Goal: Information Seeking & Learning: Check status

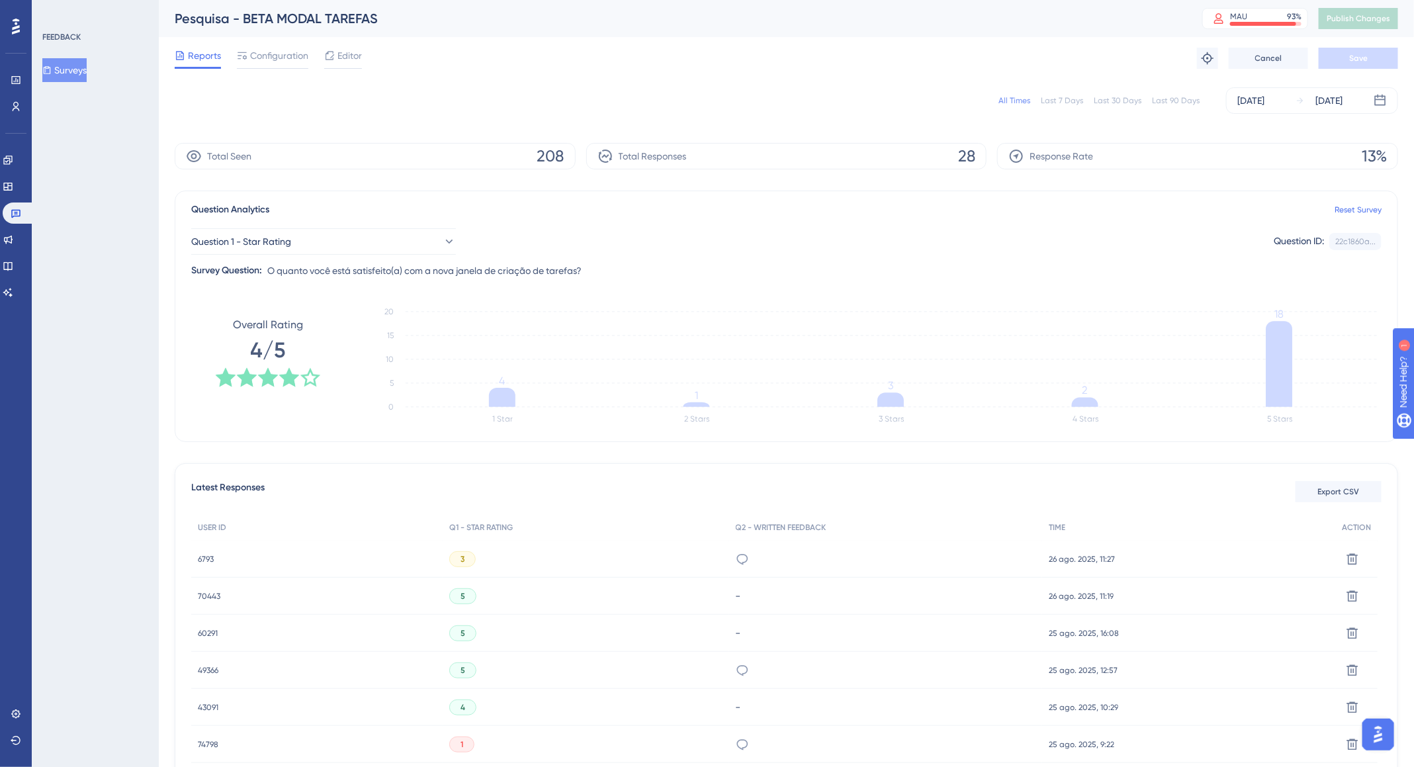
click at [751, 551] on div "A opção "Briefing" deveria ser a primeira logo abaixo da descrição. Quando adic…" at bounding box center [886, 559] width 314 height 37
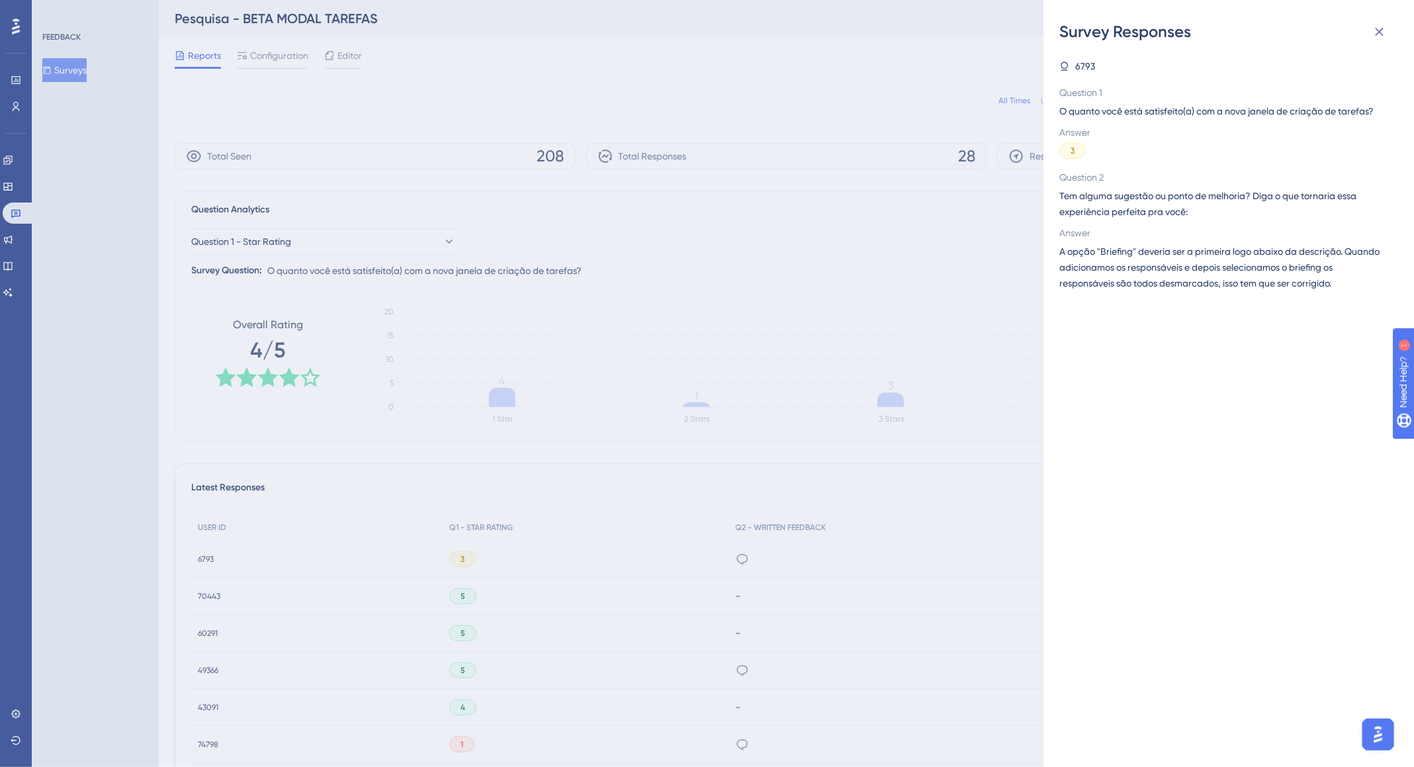
click at [812, 464] on div "Survey Responses 6793 Question 1 O quanto você está satisfeito(a) com a nova ja…" at bounding box center [707, 383] width 1414 height 767
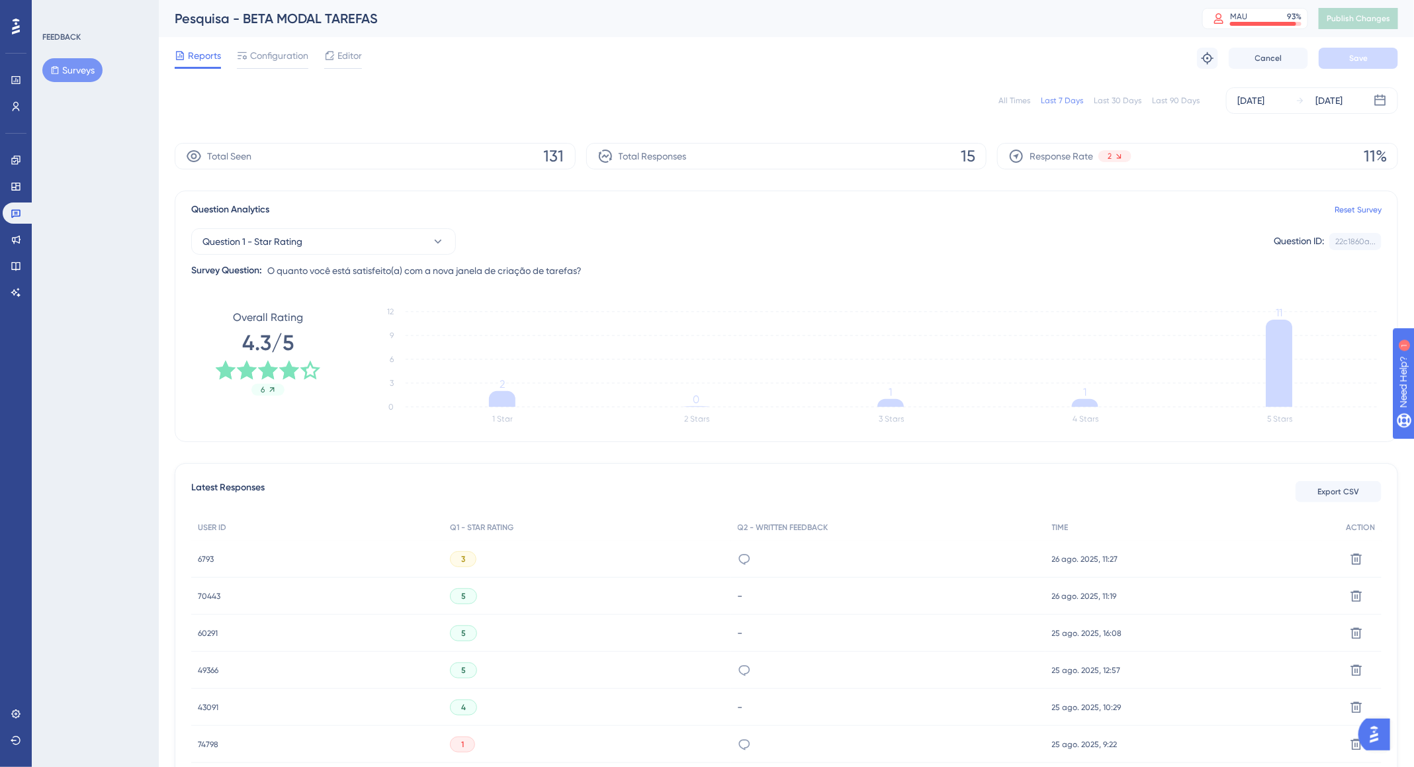
click at [1020, 102] on div "All Times" at bounding box center [1015, 100] width 32 height 11
click at [744, 557] on icon at bounding box center [744, 559] width 13 height 13
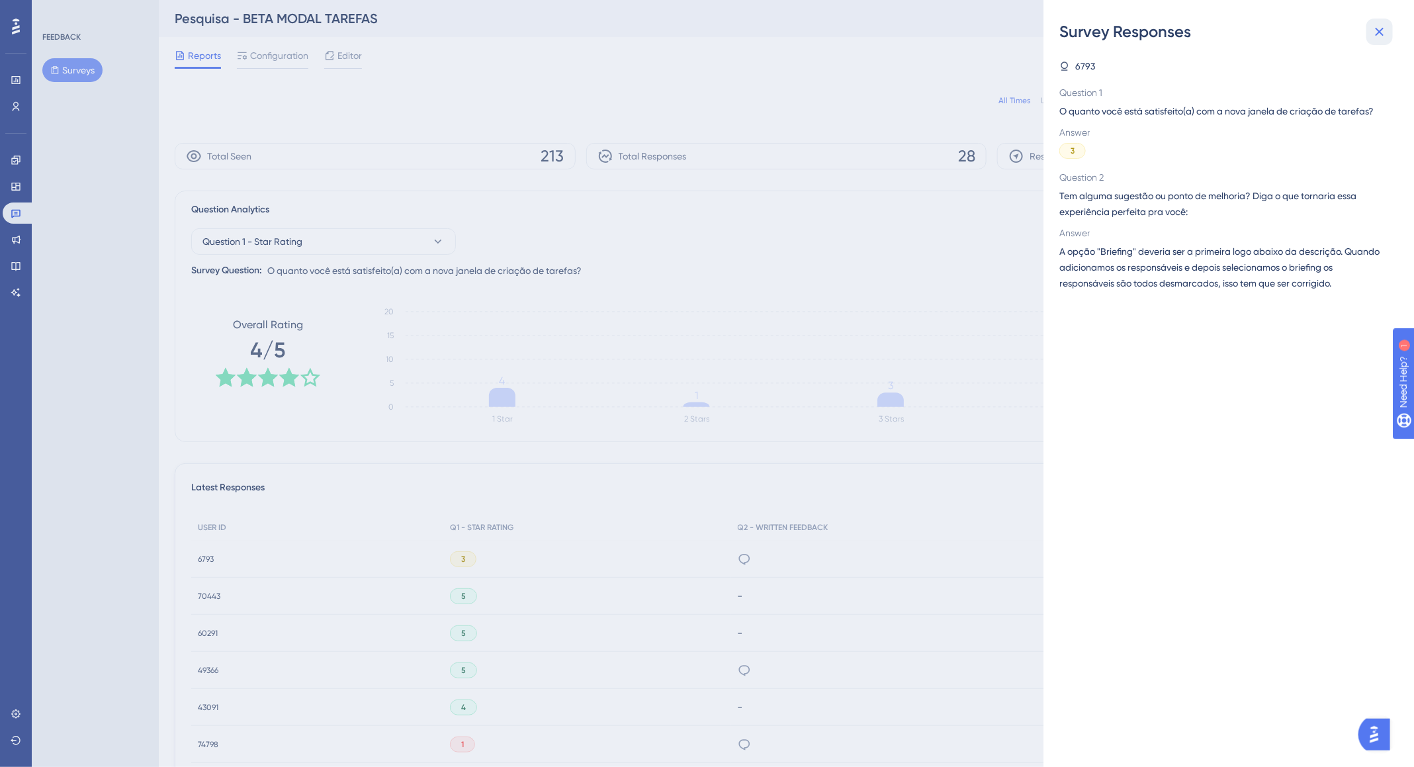
click at [1385, 28] on icon at bounding box center [1380, 32] width 16 height 16
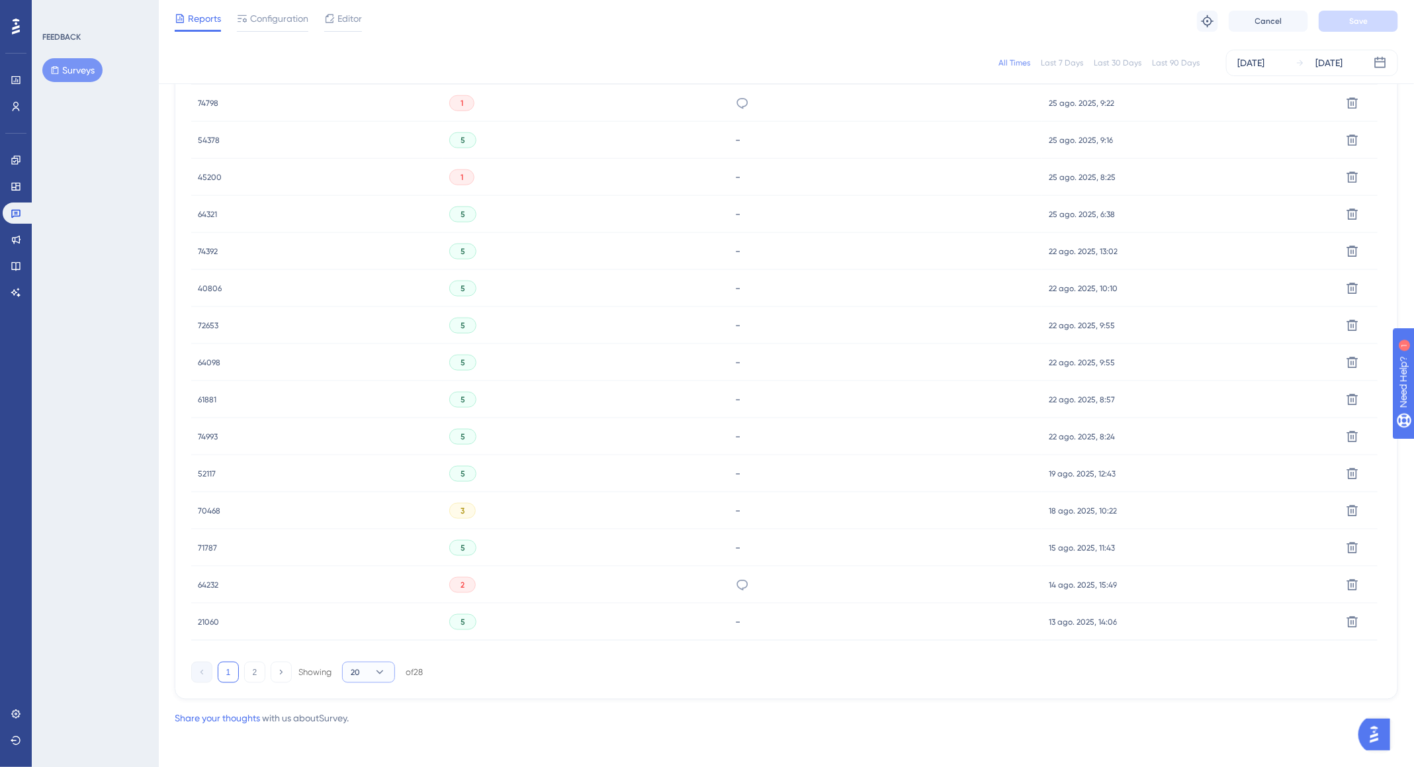
click at [379, 669] on icon at bounding box center [379, 672] width 13 height 13
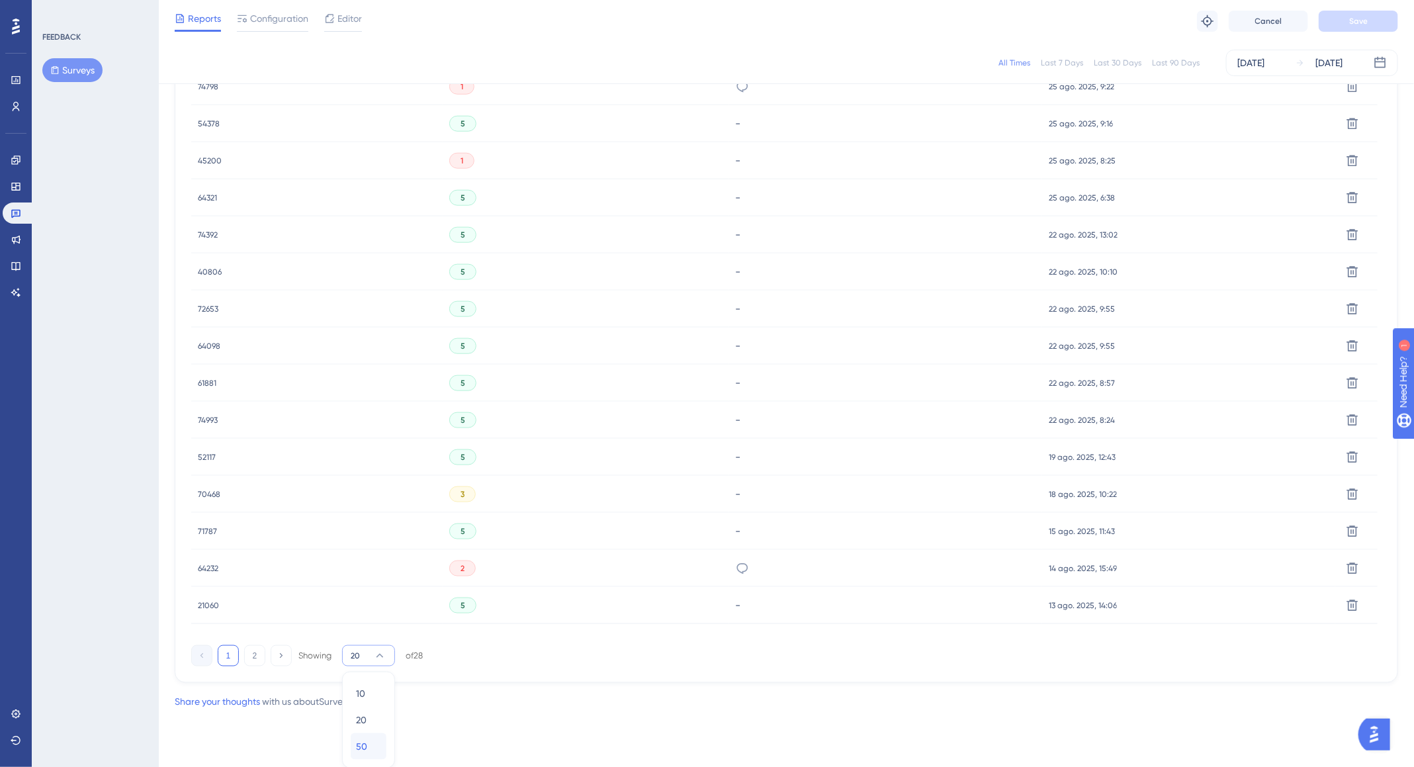
click at [367, 753] on div "50 50" at bounding box center [368, 746] width 25 height 26
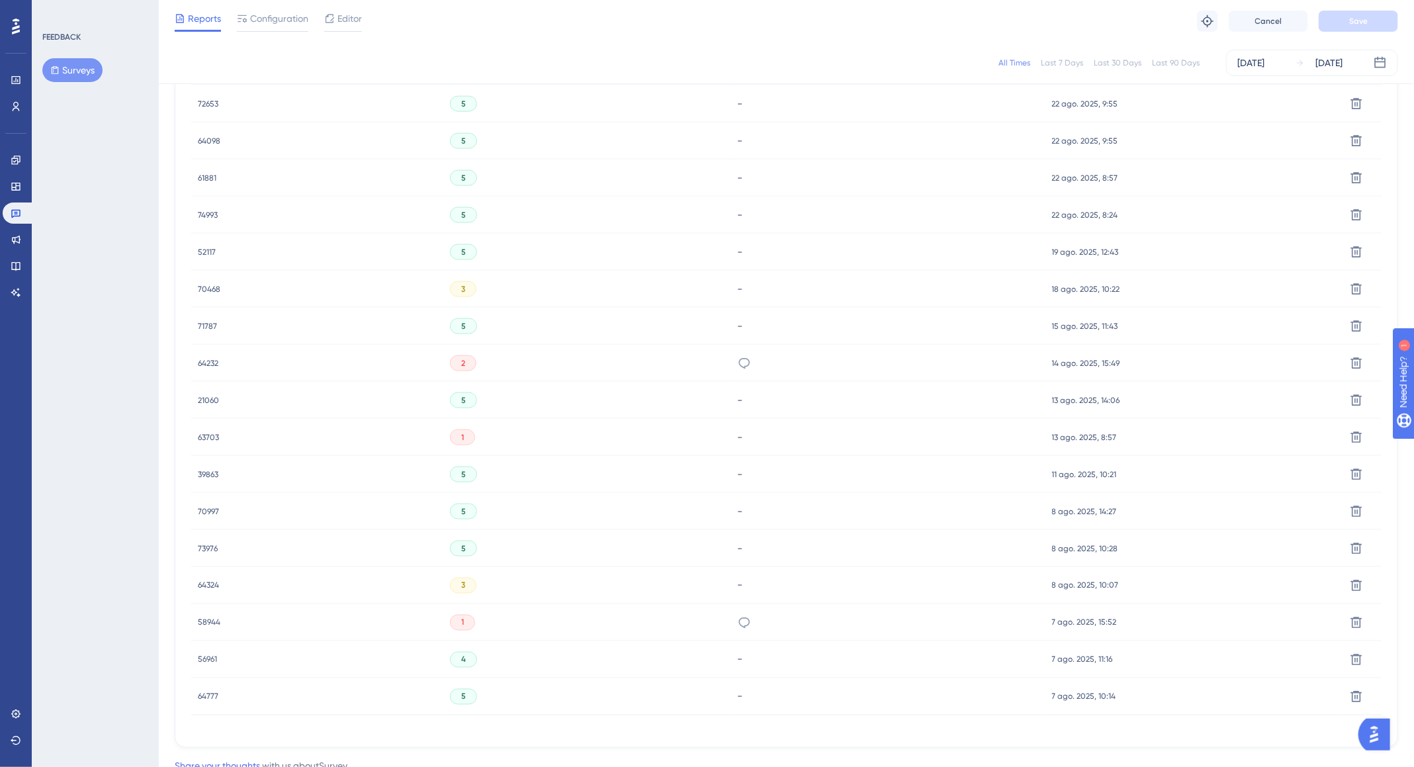
scroll to position [906, 0]
